Goal: Task Accomplishment & Management: Manage account settings

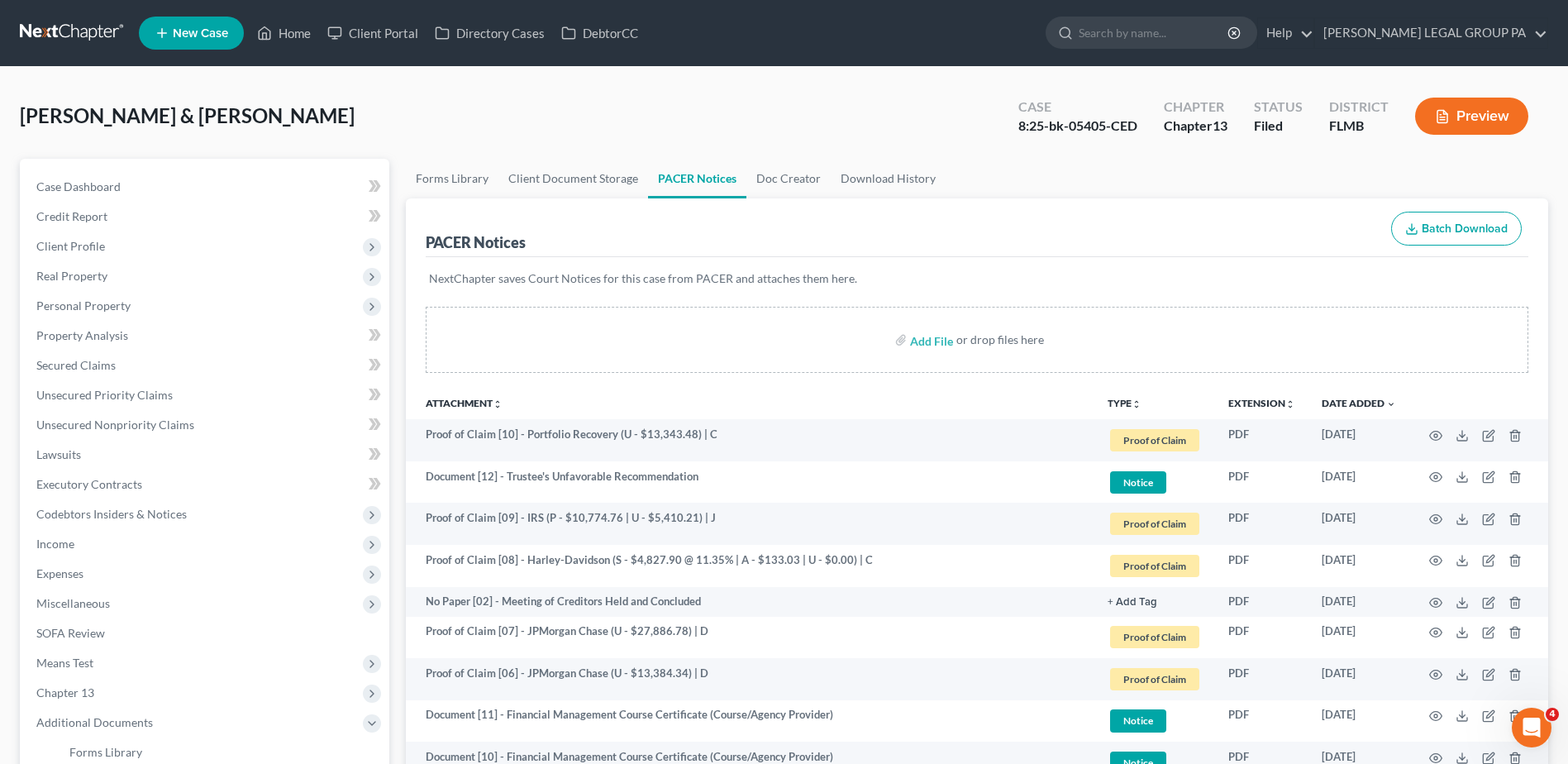
click at [73, 28] on link at bounding box center [72, 32] width 106 height 29
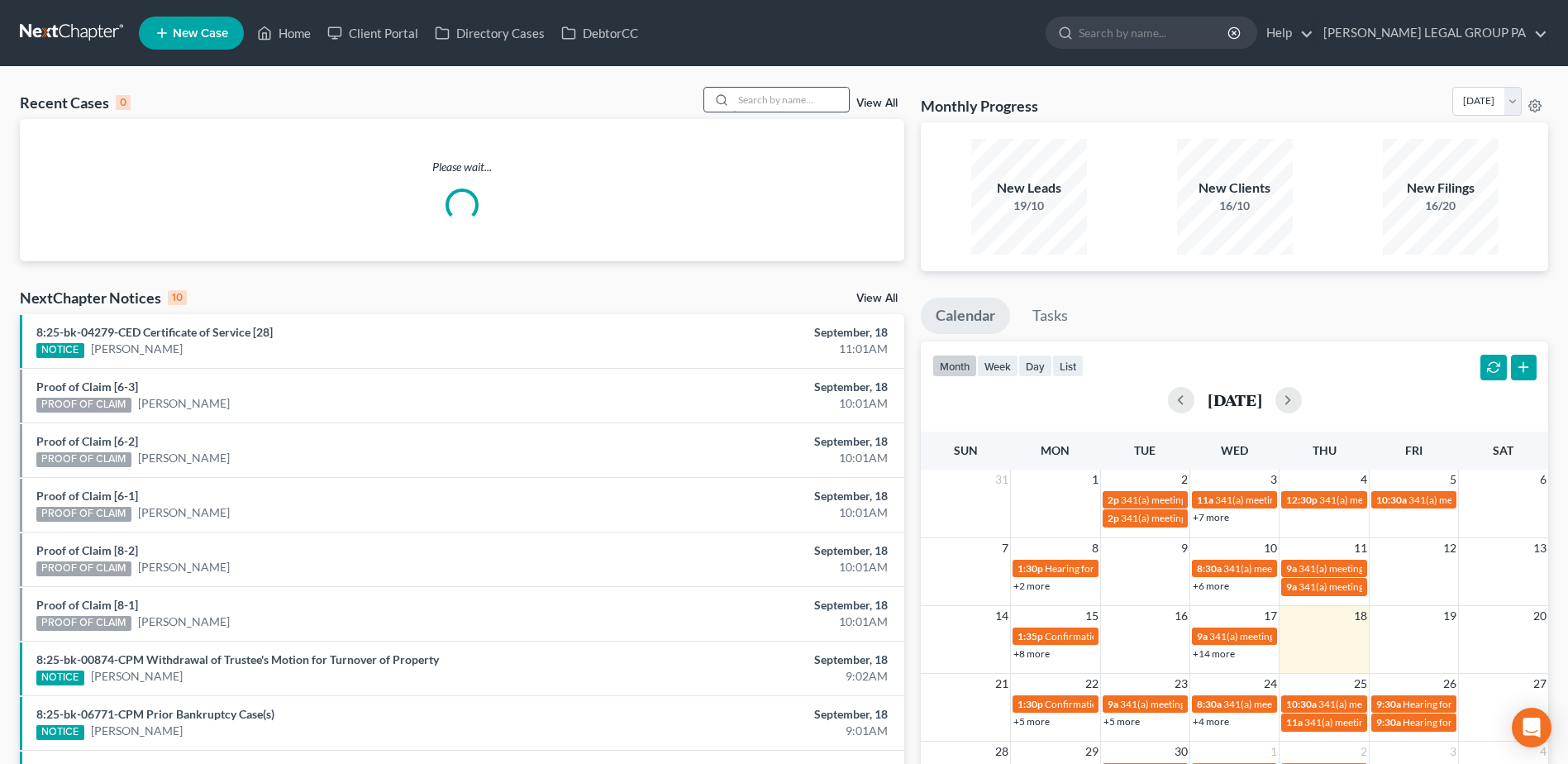
click at [781, 95] on input "search" at bounding box center [791, 99] width 116 height 24
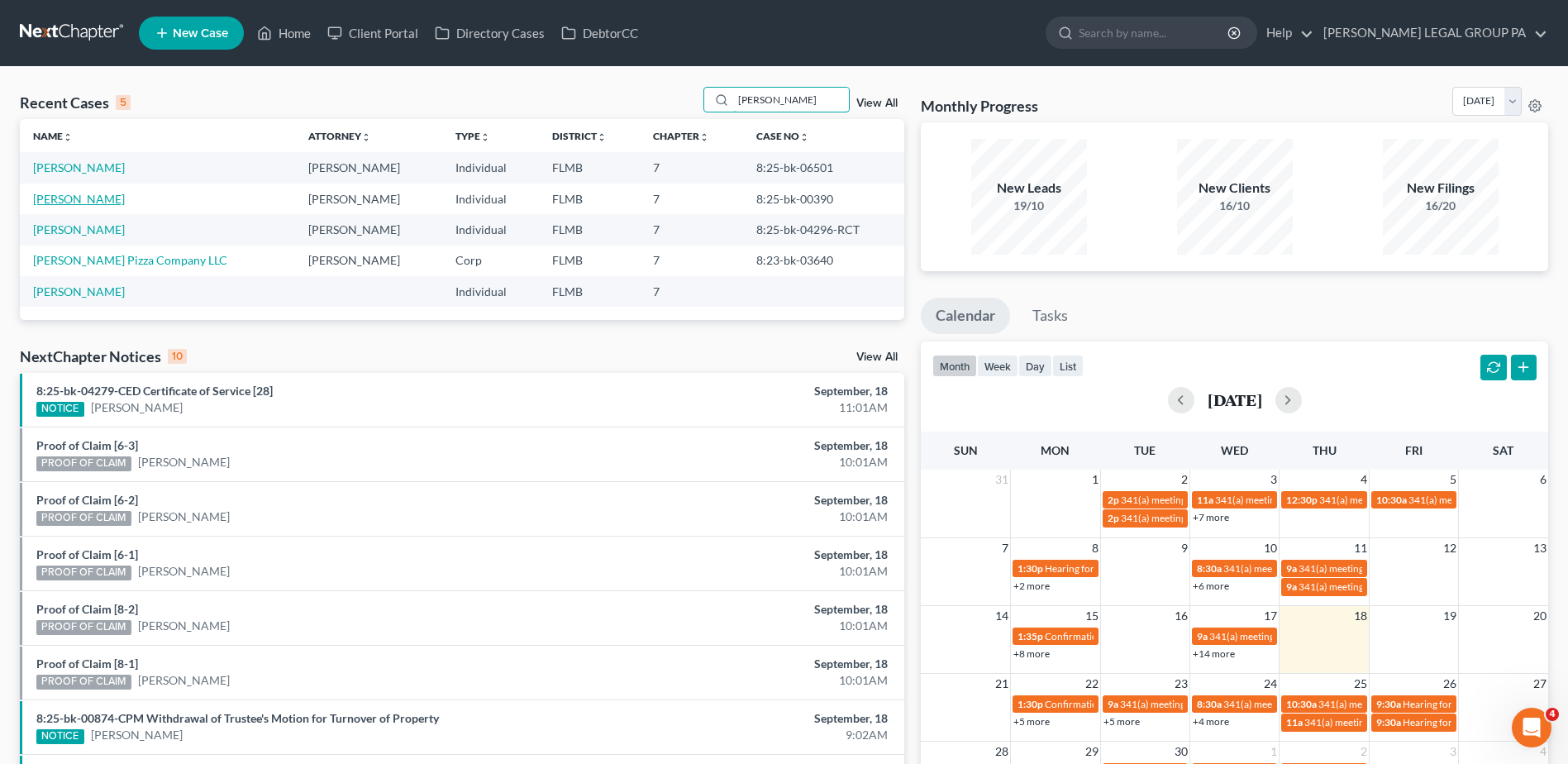
type input "[PERSON_NAME]"
click at [87, 198] on link "[PERSON_NAME]" at bounding box center [78, 199] width 92 height 14
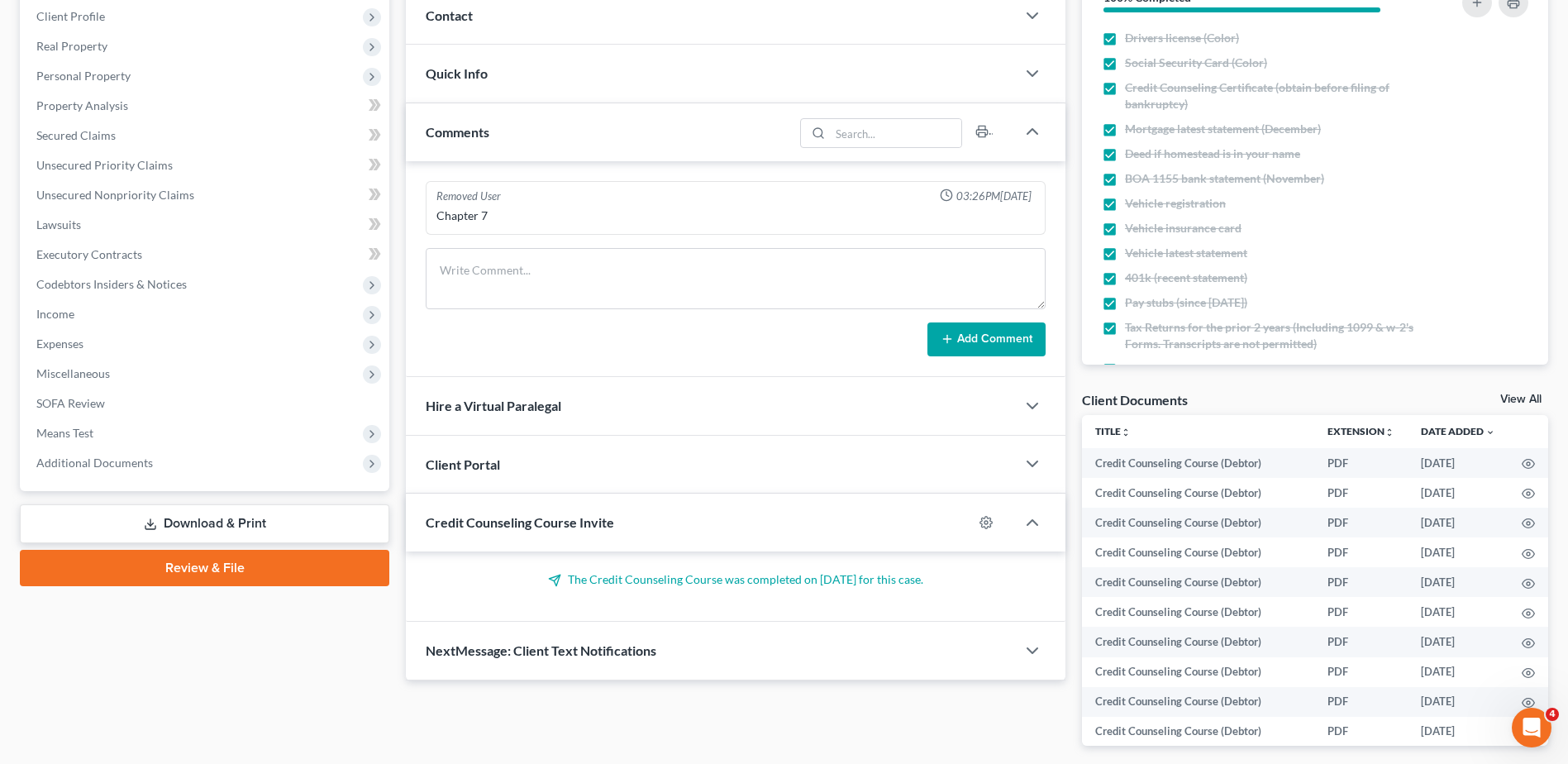
scroll to position [248, 0]
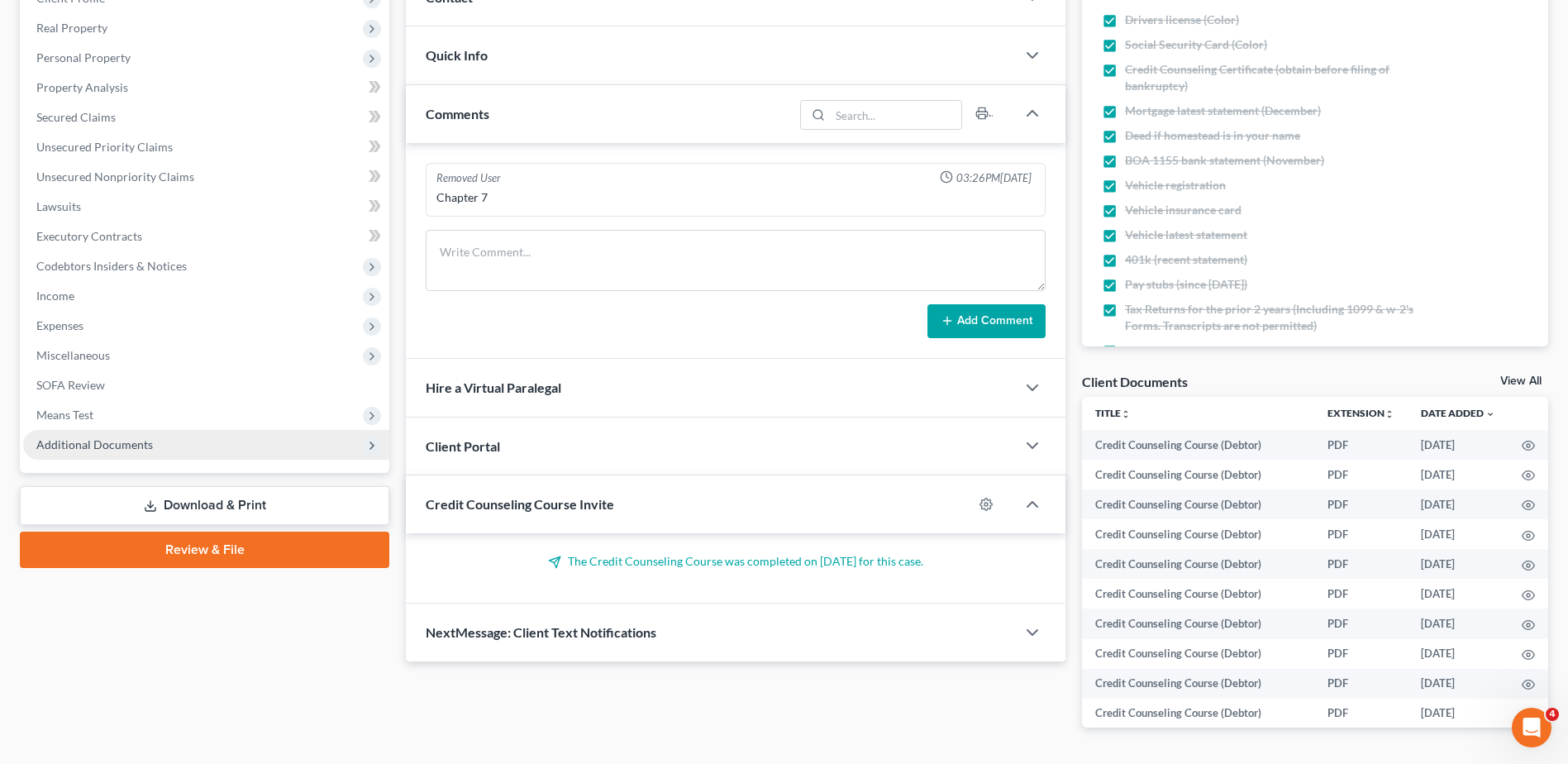
click at [184, 448] on span "Additional Documents" at bounding box center [206, 444] width 366 height 29
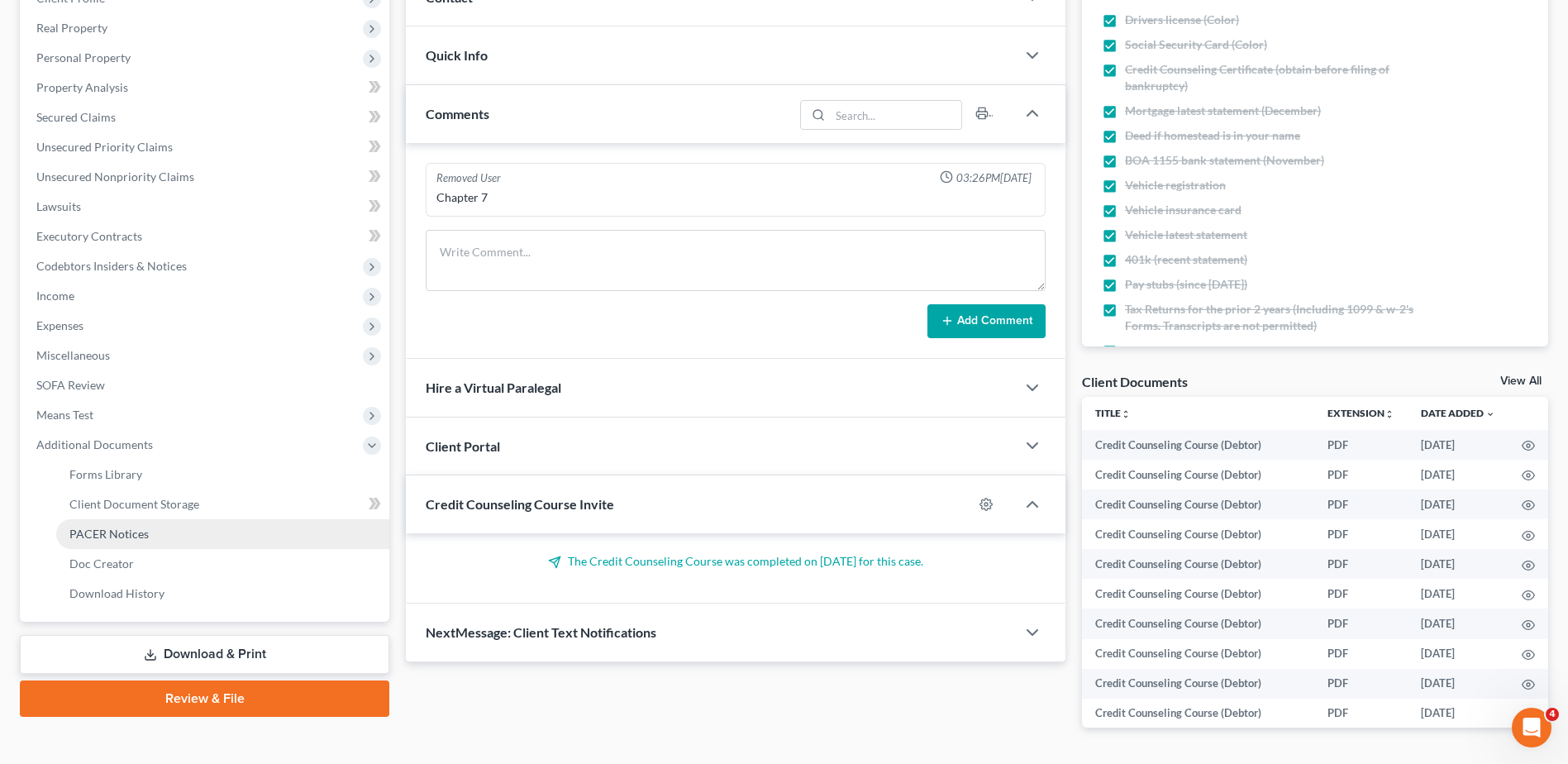
click at [176, 528] on link "PACER Notices" at bounding box center [223, 534] width 333 height 29
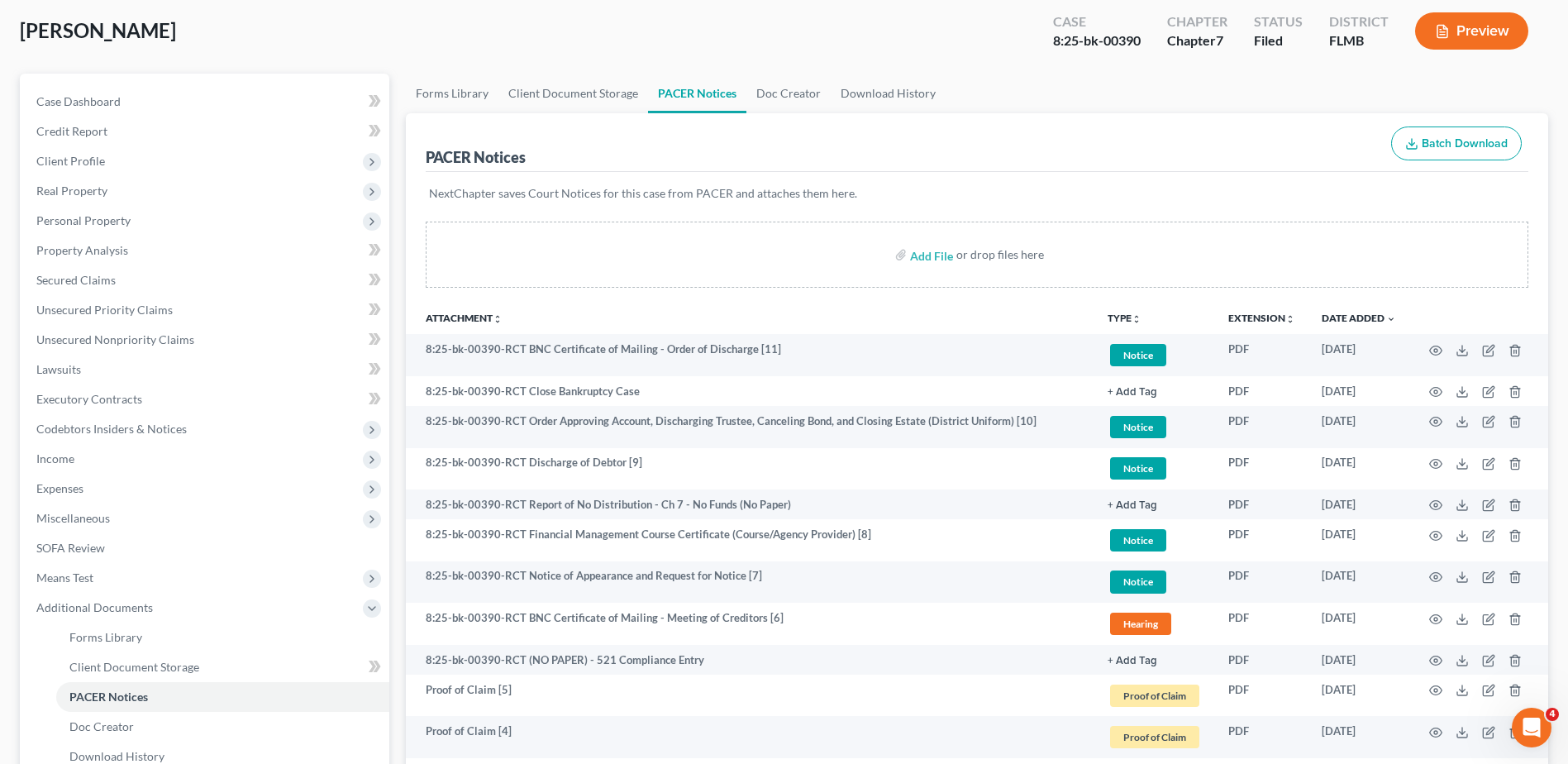
scroll to position [84, 0]
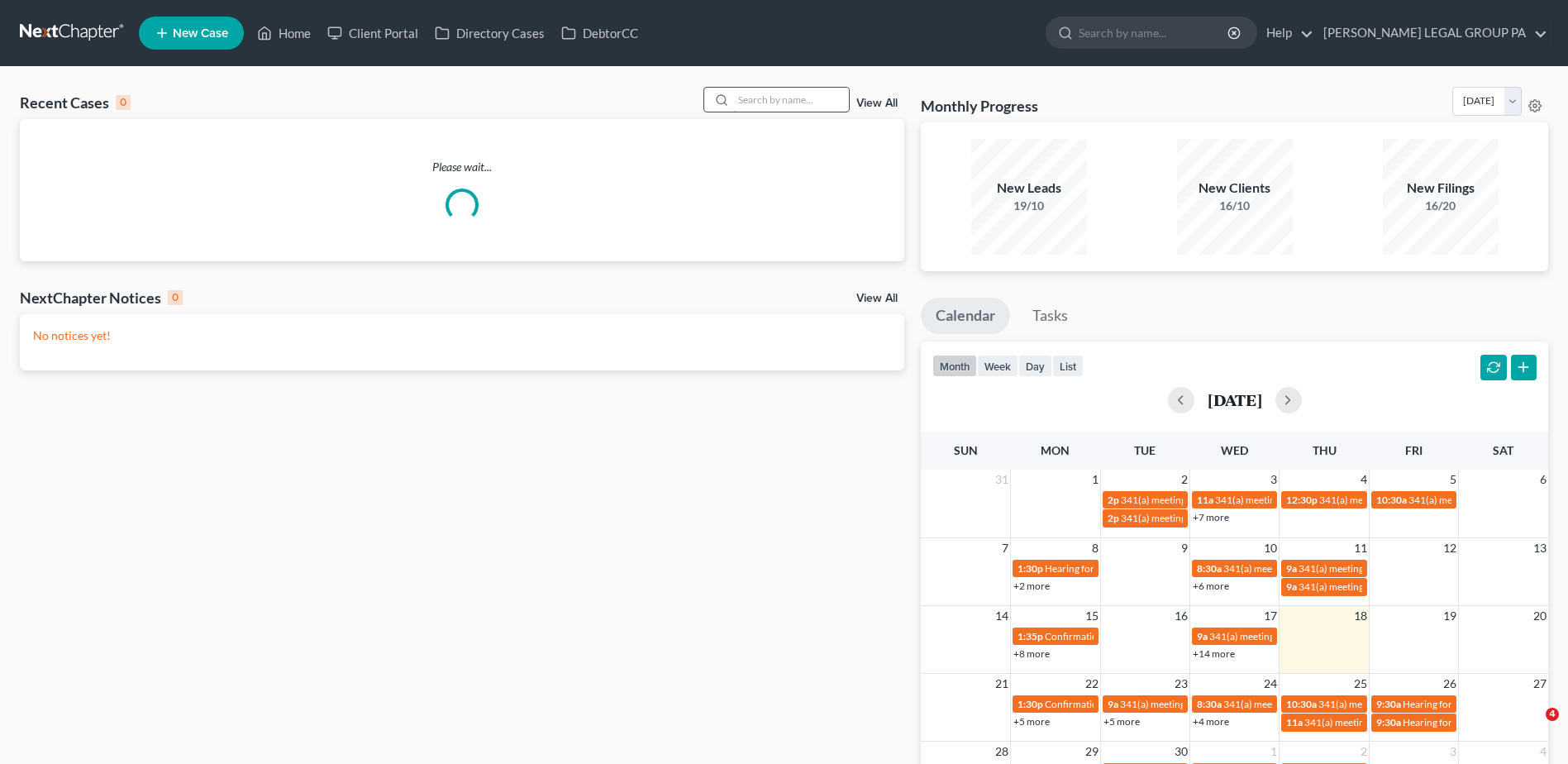
click at [823, 97] on input "search" at bounding box center [791, 99] width 116 height 24
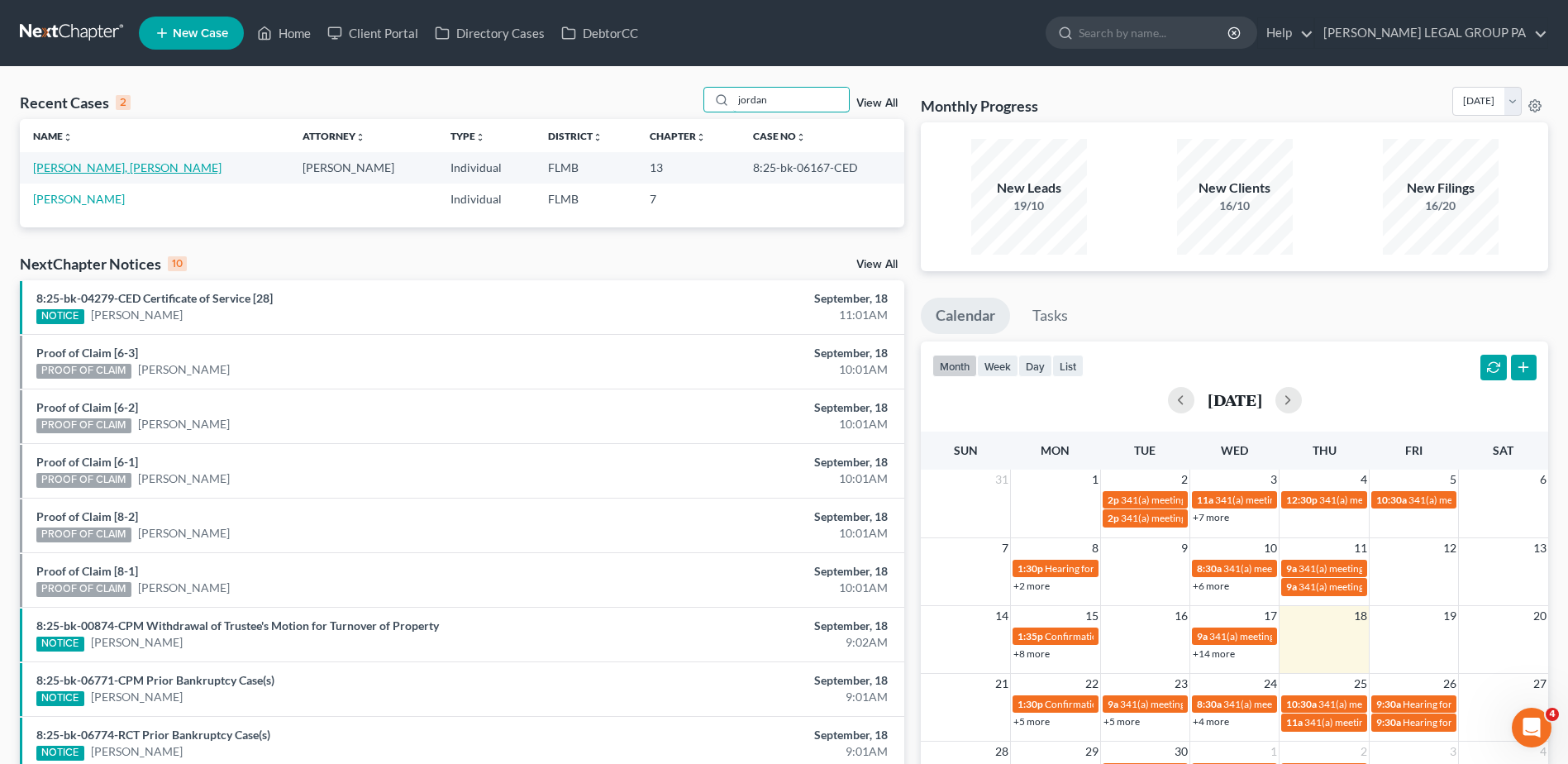
type input "jordan"
click at [87, 164] on link "Jordan Jr., Gerald" at bounding box center [127, 168] width 189 height 14
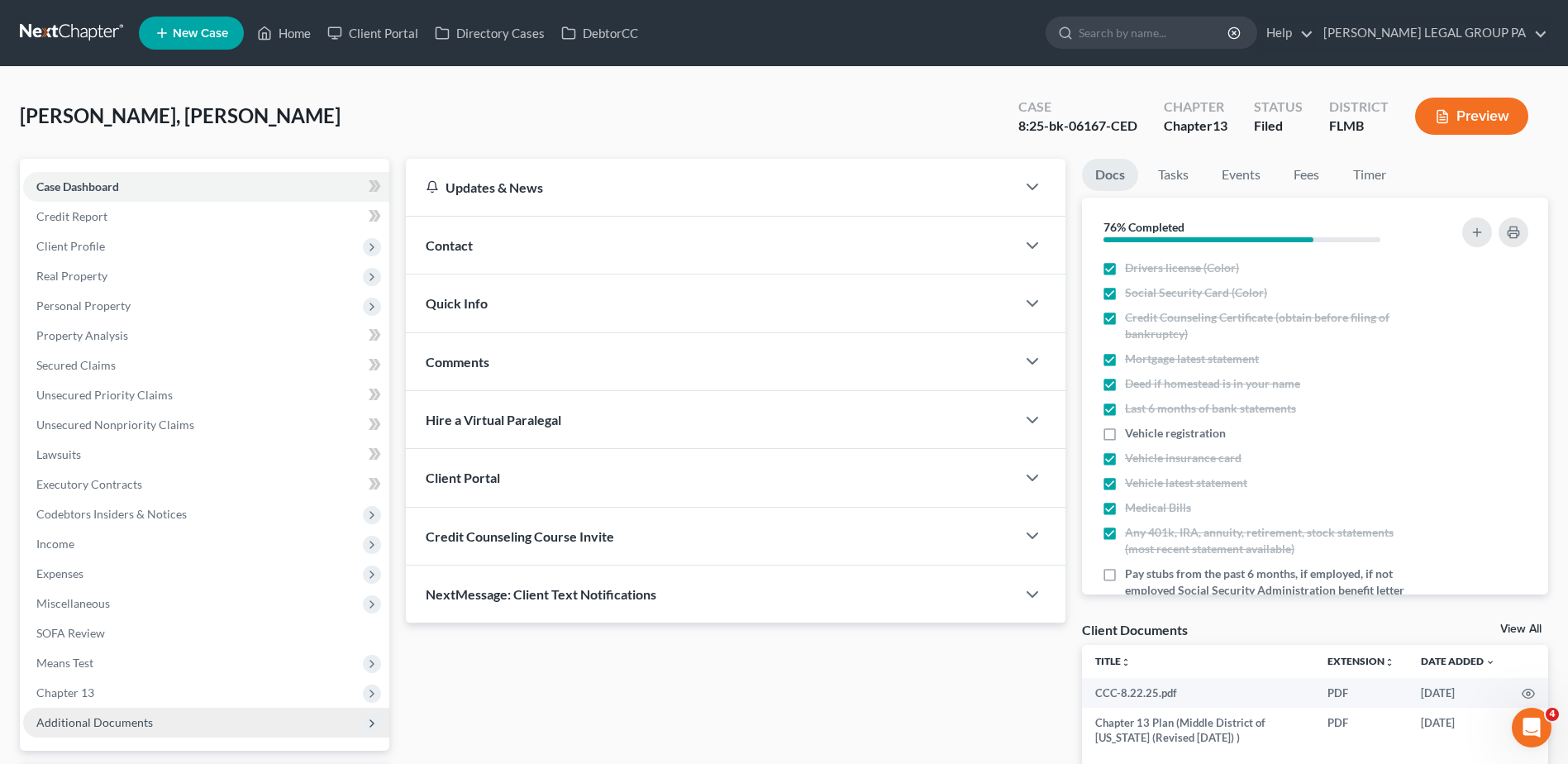
click at [135, 716] on span "Additional Documents" at bounding box center [94, 723] width 117 height 14
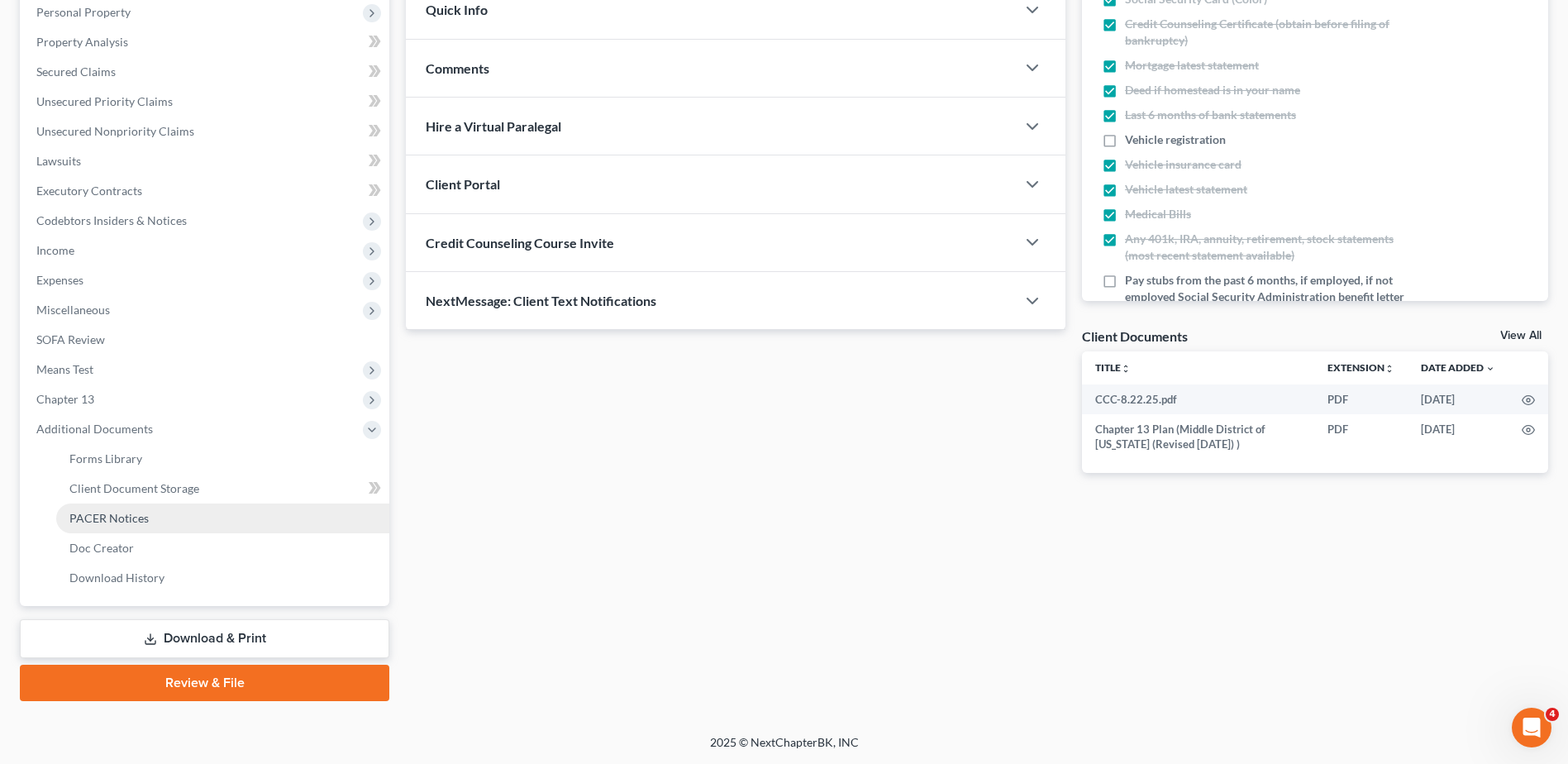
click at [150, 525] on link "PACER Notices" at bounding box center [223, 518] width 333 height 29
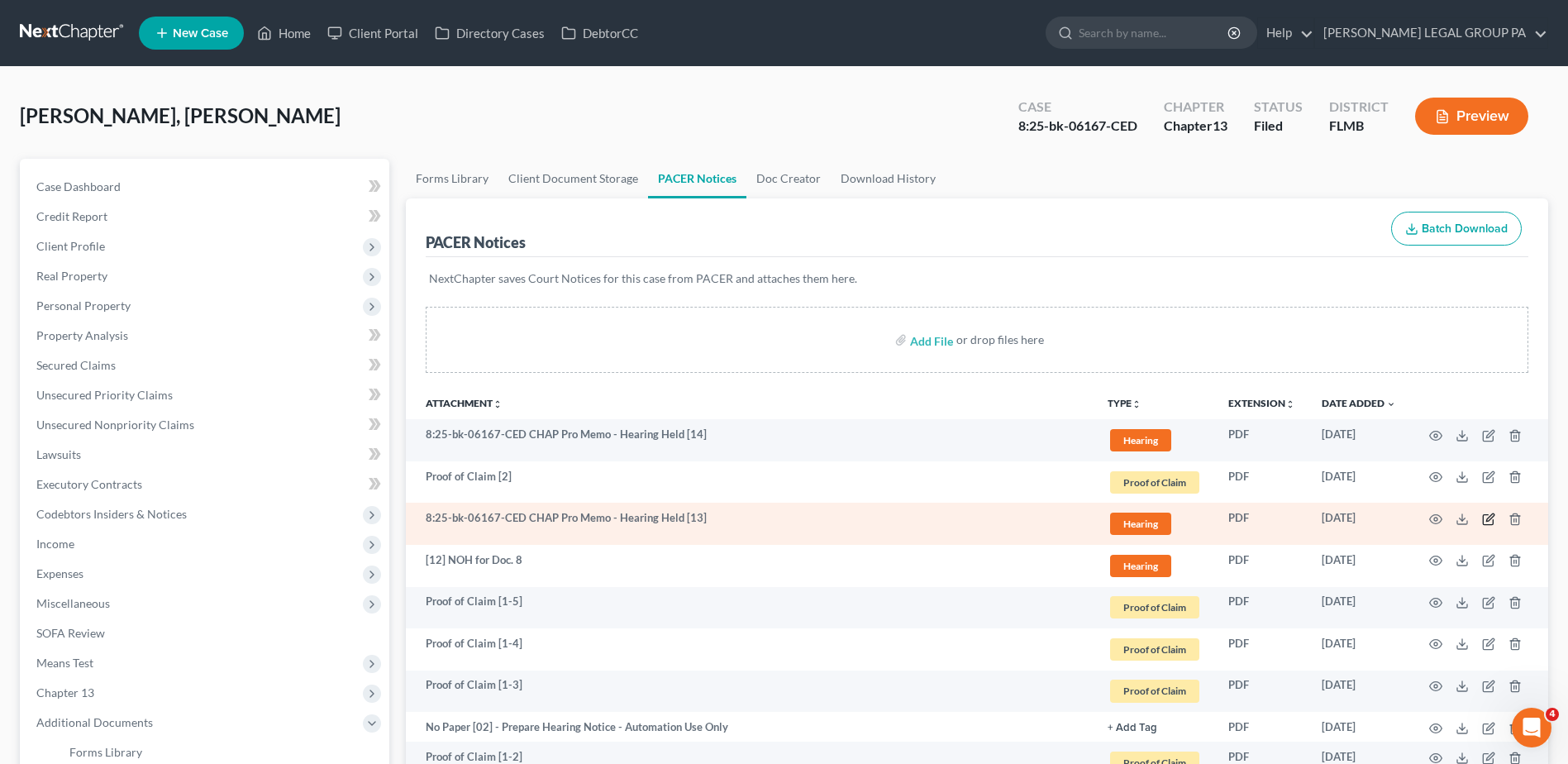
click at [1490, 517] on icon "button" at bounding box center [1489, 519] width 13 height 13
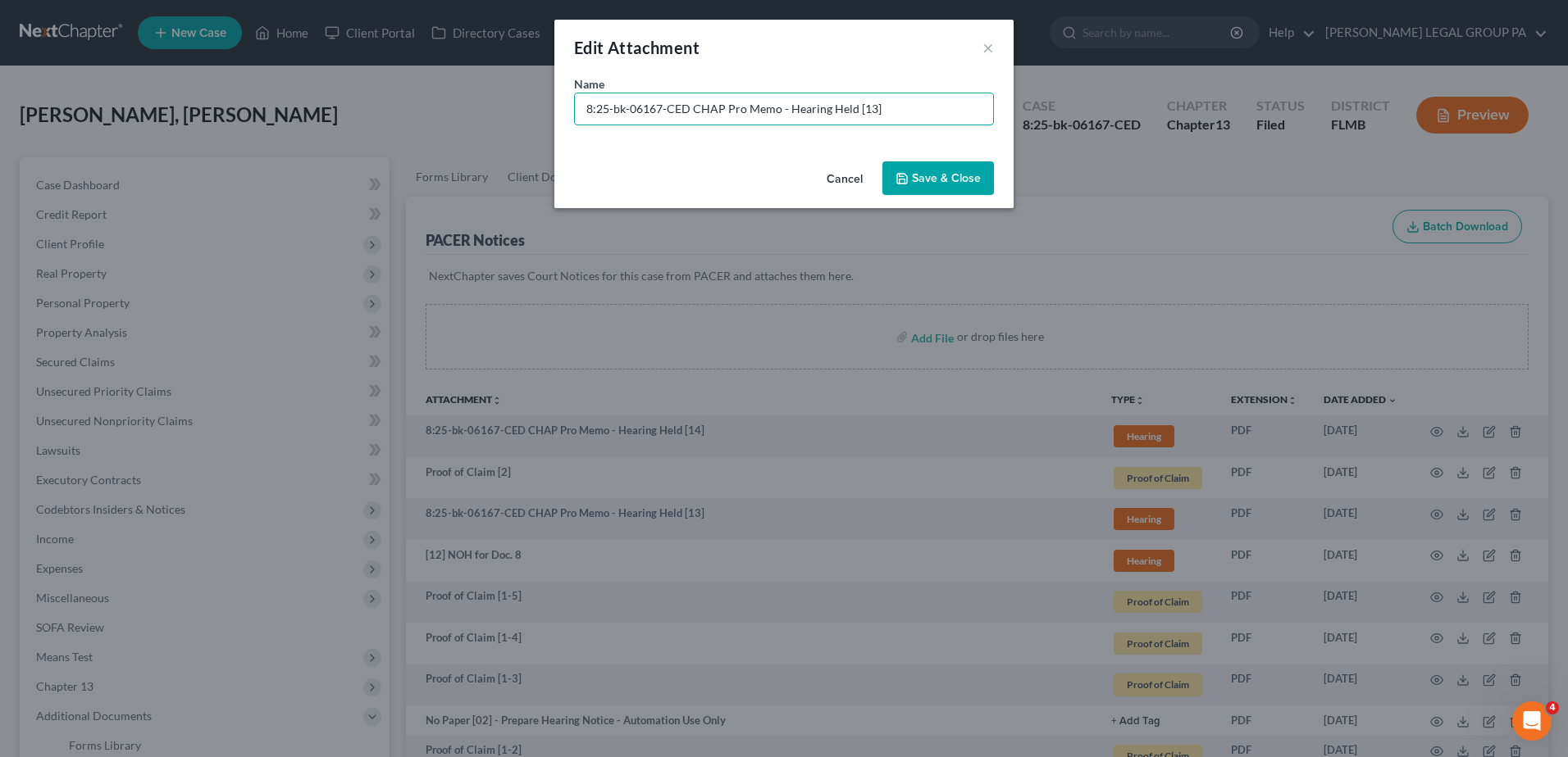
drag, startPoint x: 665, startPoint y: 114, endPoint x: 51, endPoint y: 87, distance: 614.6
click at [95, 116] on div "Edit Attachment × Name * 8:25-bk-06167-CED CHAP Pro Memo - Hearing Held [13] Ca…" at bounding box center [784, 378] width 1568 height 757
type input "[13] CHAP Pro Memo - Hearing Held"
click at [907, 176] on icon "button" at bounding box center [902, 178] width 10 height 10
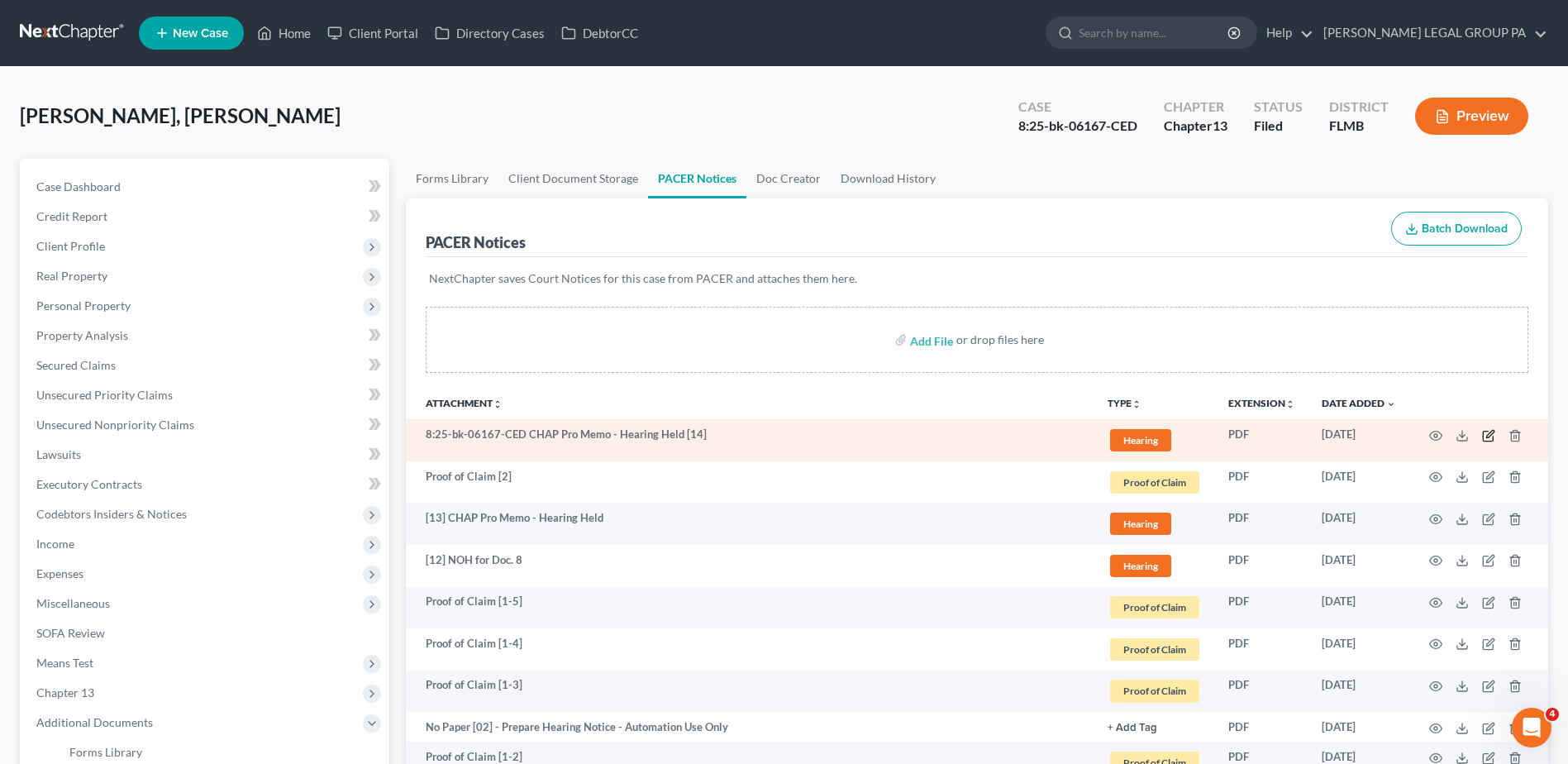
click at [1484, 436] on icon "button" at bounding box center [1489, 436] width 13 height 13
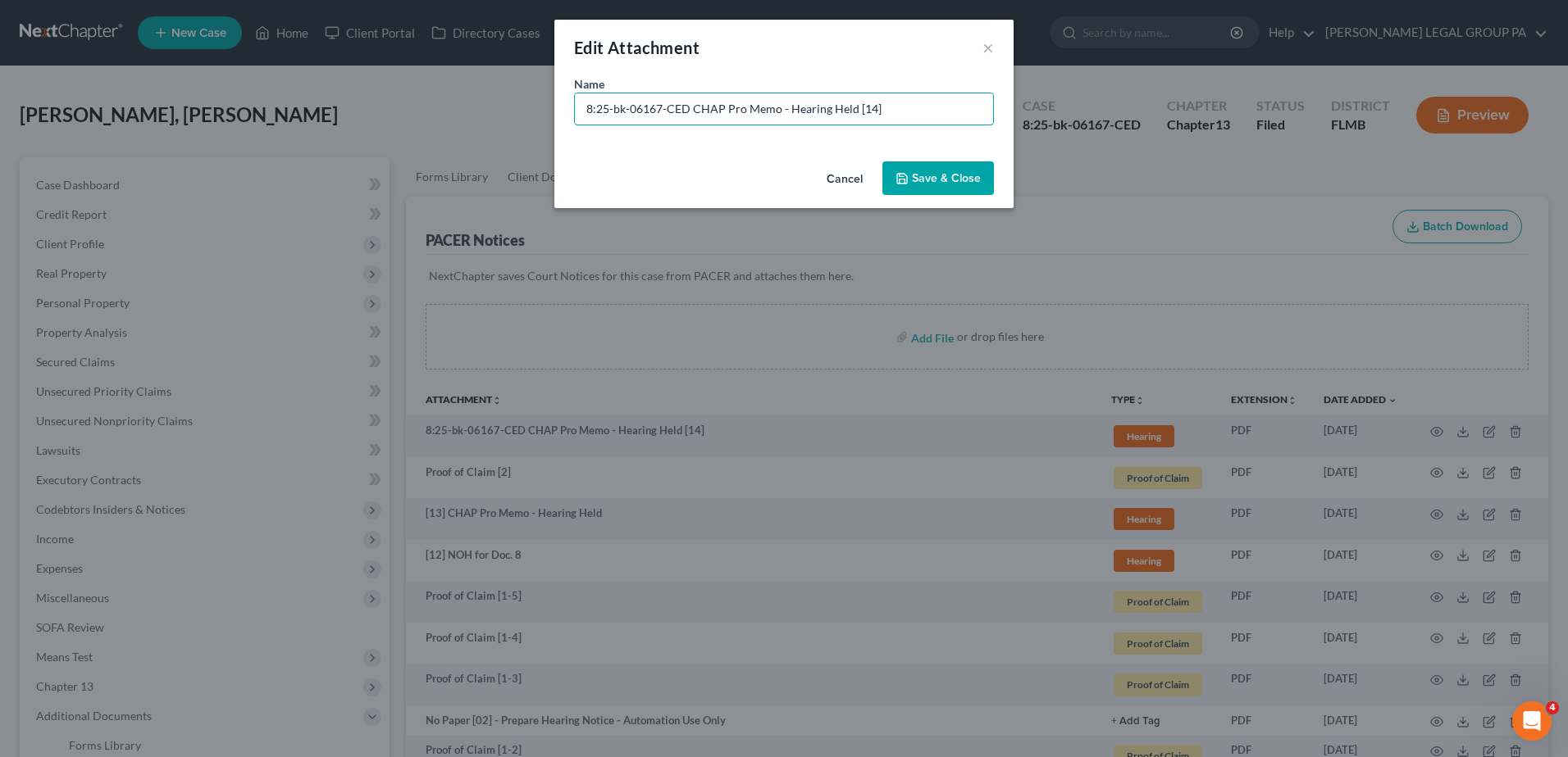
drag, startPoint x: 688, startPoint y: 102, endPoint x: 131, endPoint y: 106, distance: 557.0
click at [131, 106] on div "Edit Attachment × Name * 8:25-bk-06167-CED CHAP Pro Memo - Hearing Held [14] Ca…" at bounding box center [784, 378] width 1568 height 757
type input "[14] CHAP Pro Memo - Hearing Held"
click at [969, 194] on button "Save & Close" at bounding box center [938, 178] width 111 height 34
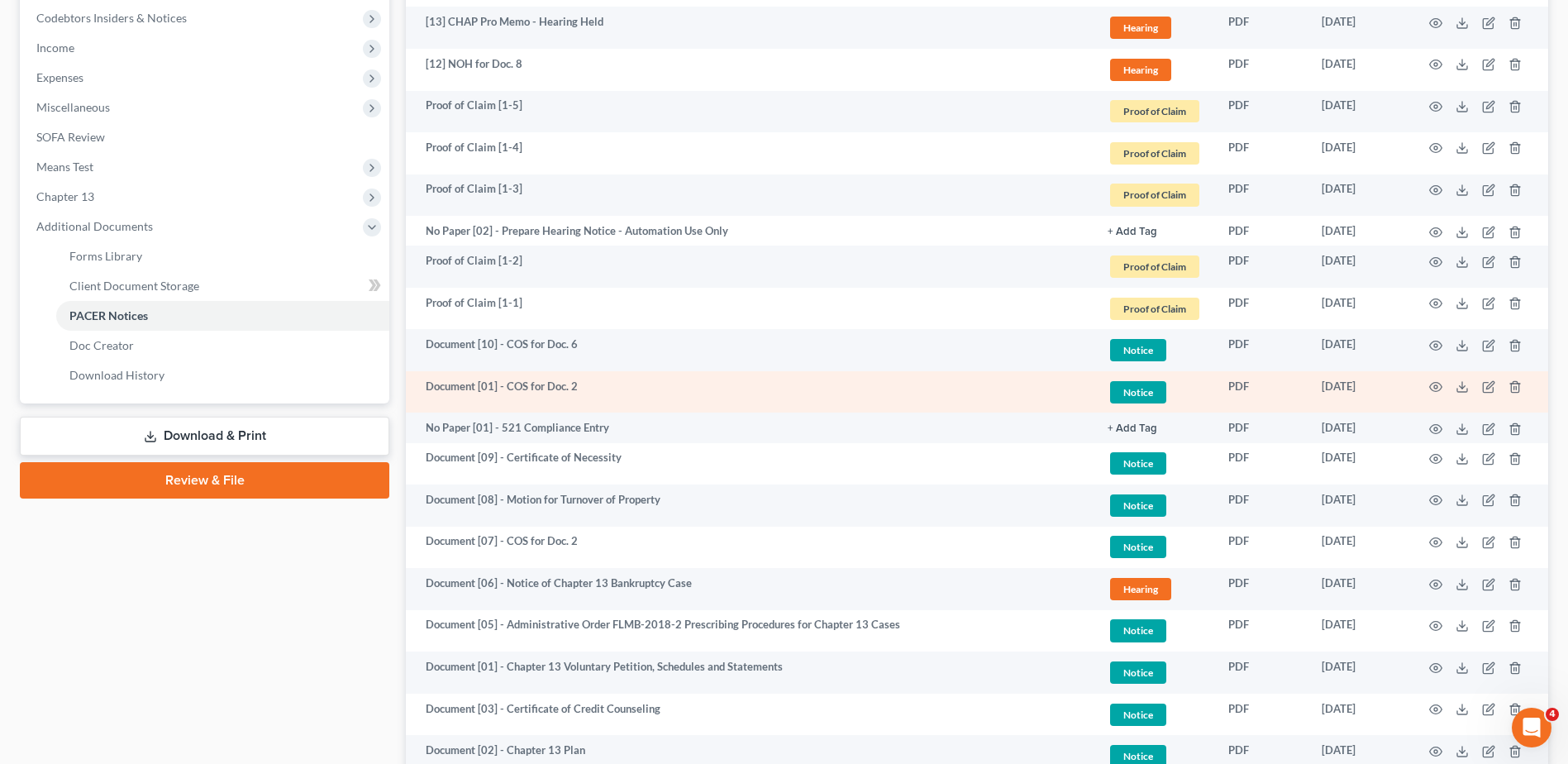
scroll to position [248, 0]
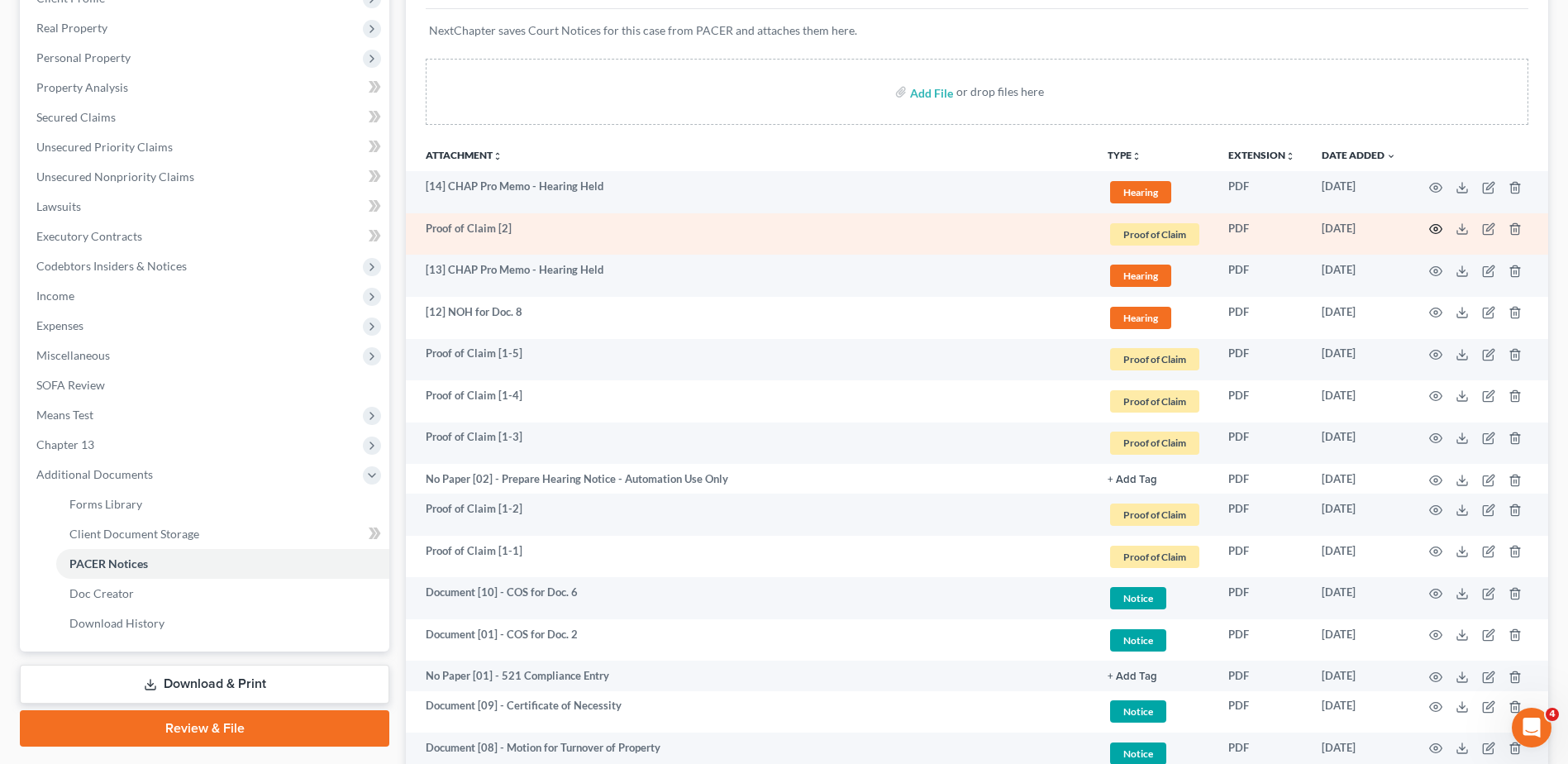
click at [1436, 224] on icon "button" at bounding box center [1435, 229] width 13 height 13
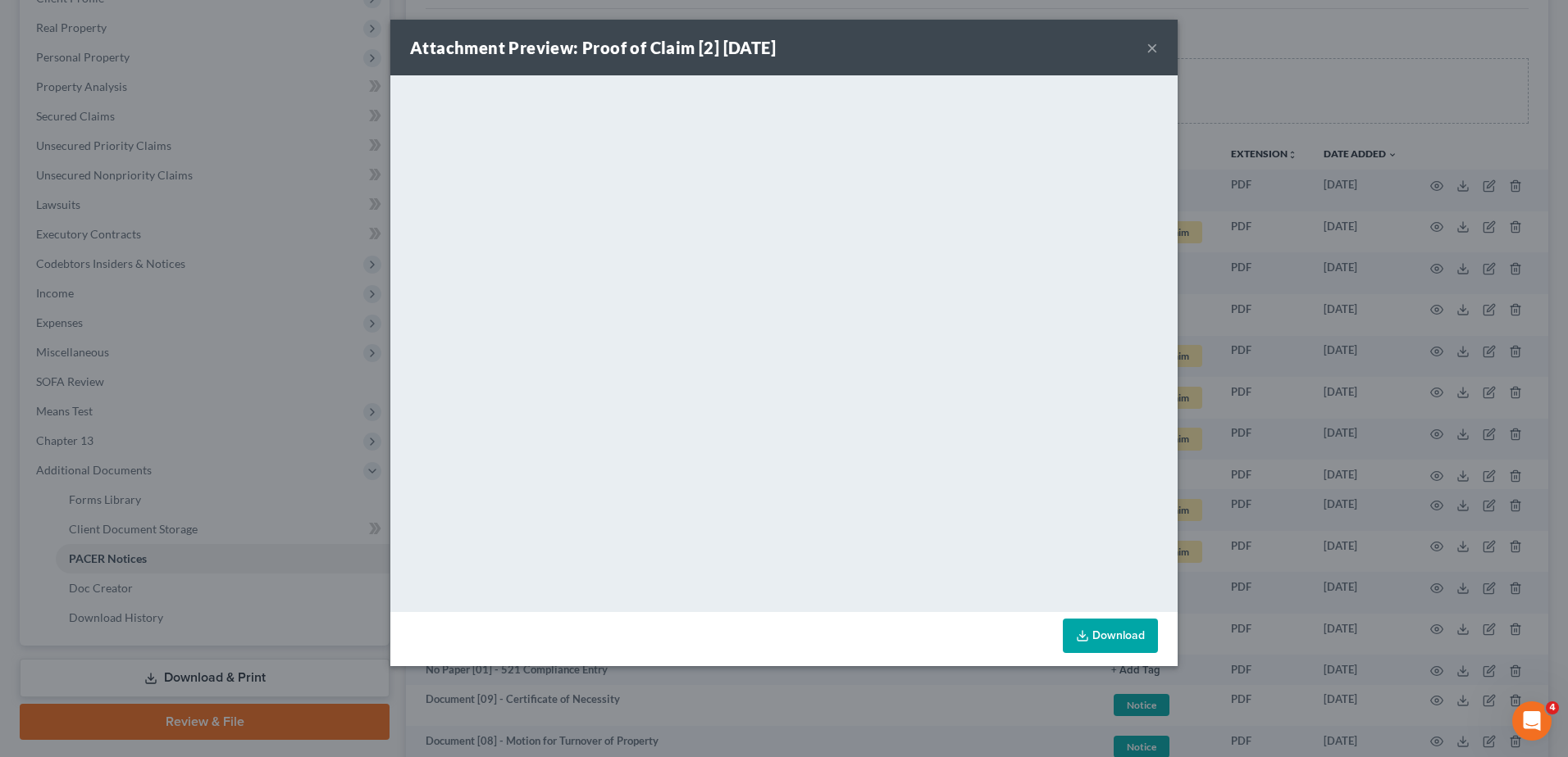
click at [1152, 40] on button "×" at bounding box center [1152, 48] width 11 height 19
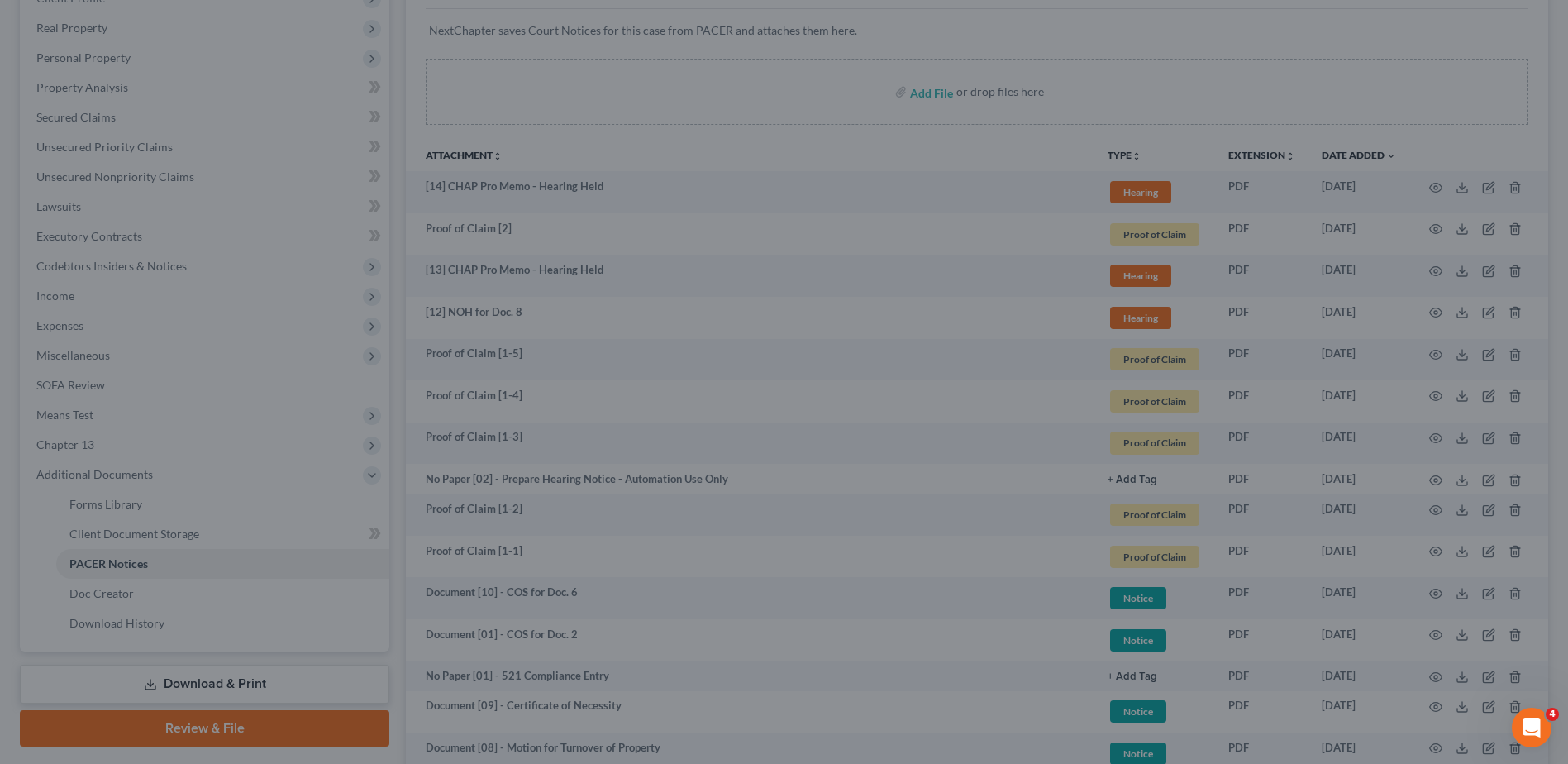
click at [1173, 53] on div at bounding box center [784, 382] width 1568 height 764
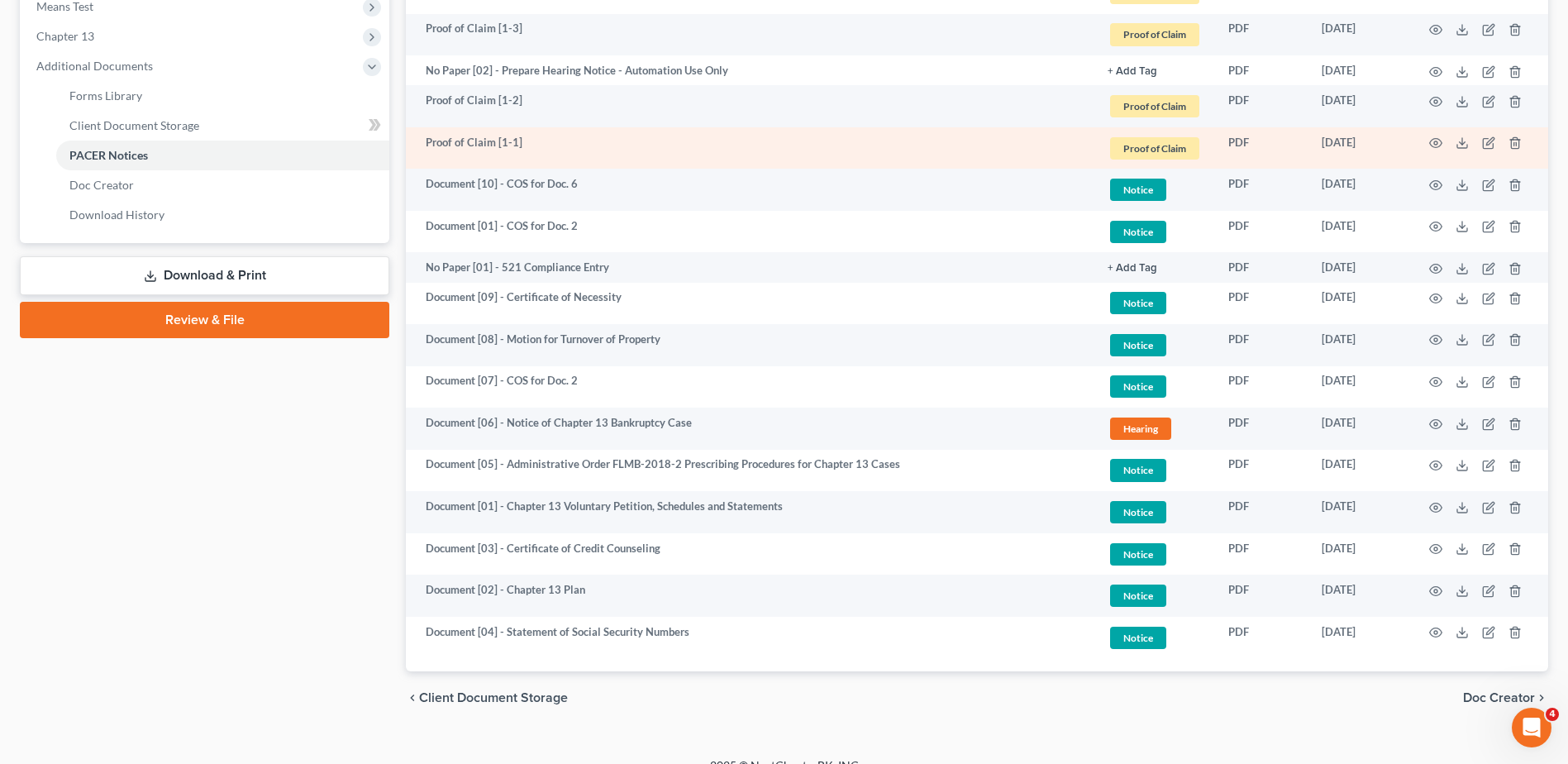
scroll to position [680, 0]
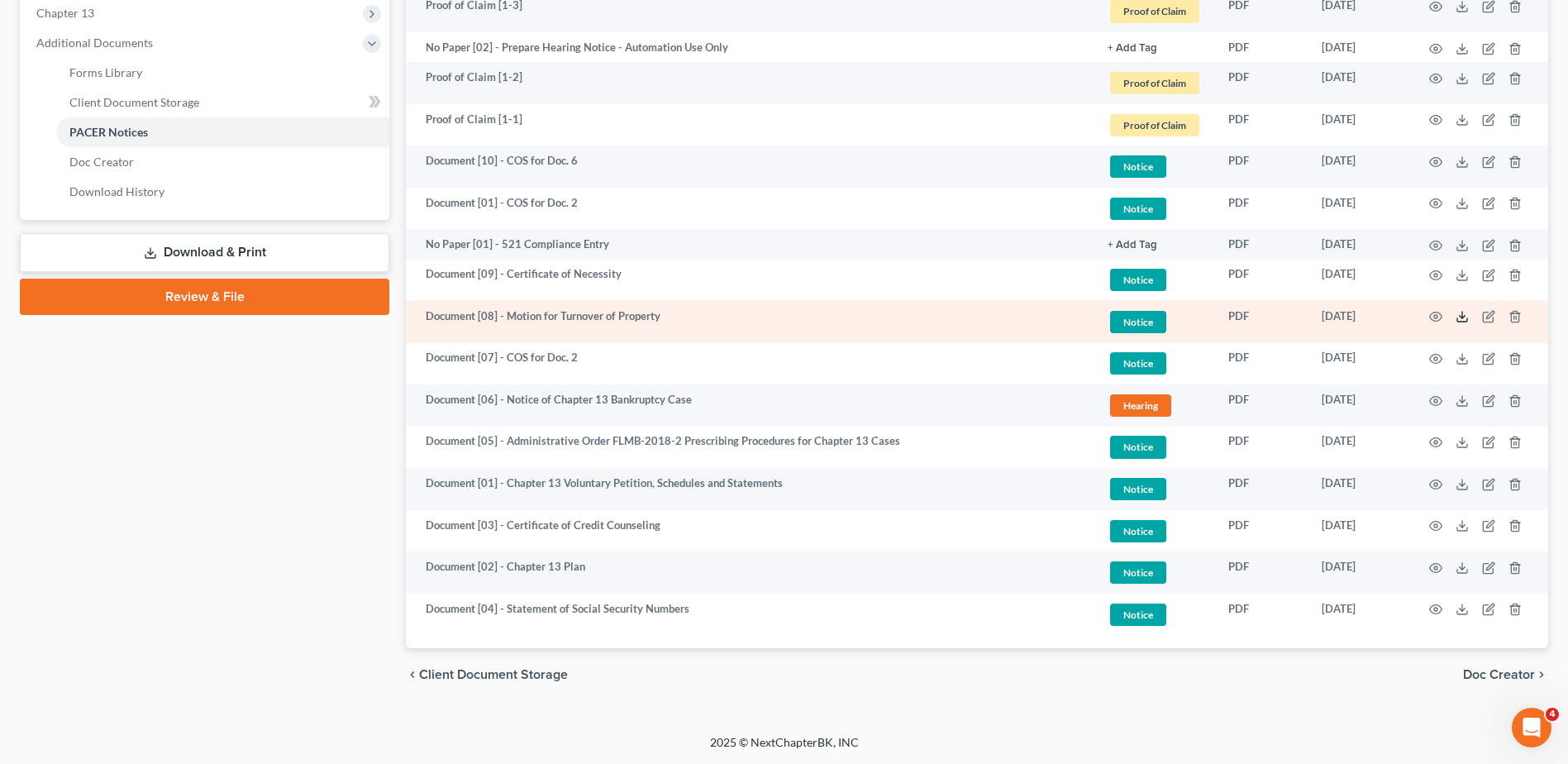
click at [1462, 313] on line at bounding box center [1462, 315] width 0 height 6
